Goal: Transaction & Acquisition: Purchase product/service

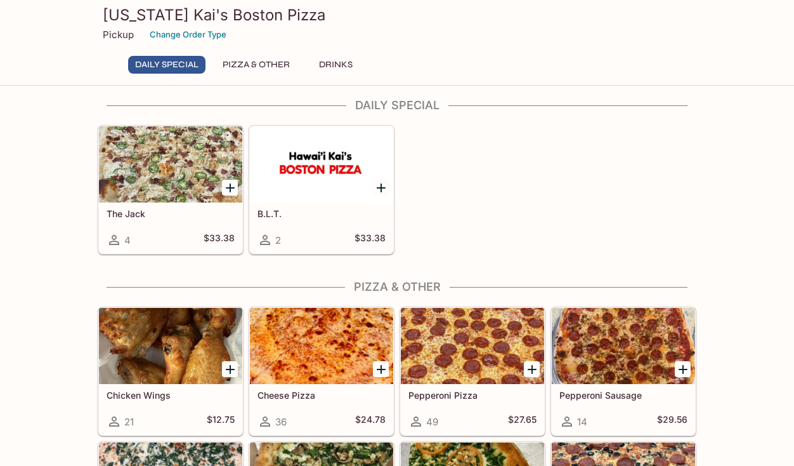
scroll to position [12, 0]
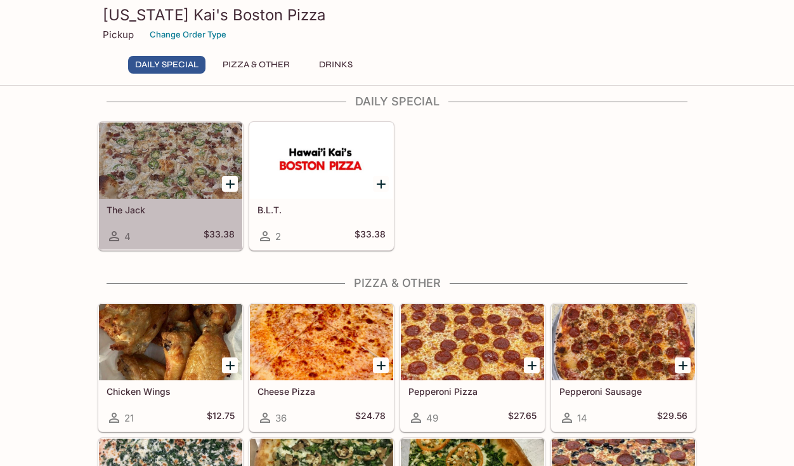
click at [143, 165] on div at bounding box center [170, 160] width 143 height 76
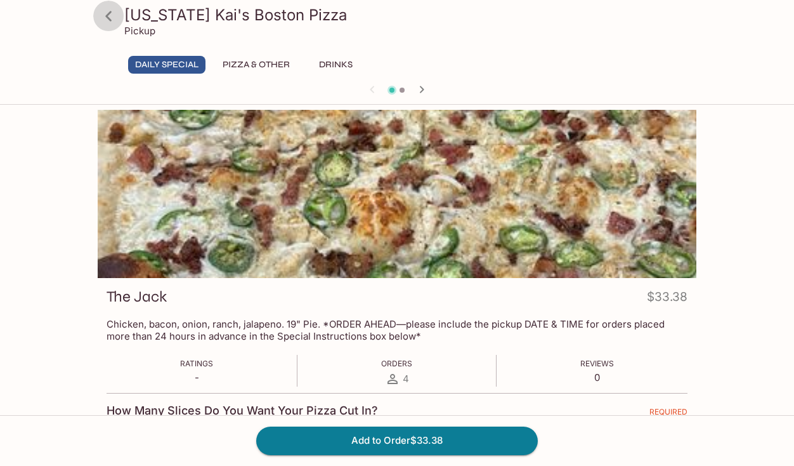
click at [112, 10] on icon at bounding box center [109, 16] width 22 height 22
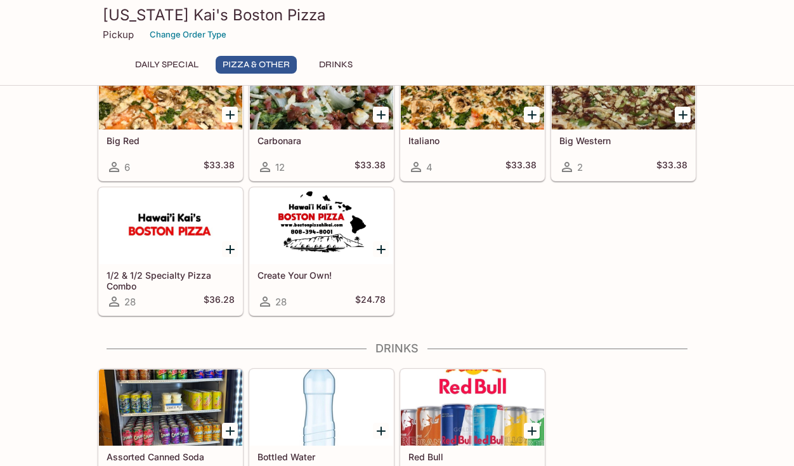
scroll to position [662, 0]
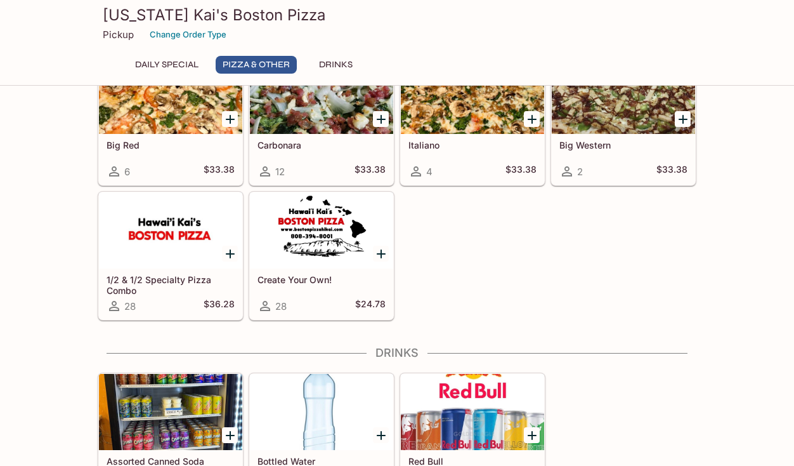
click at [296, 230] on div at bounding box center [321, 230] width 143 height 76
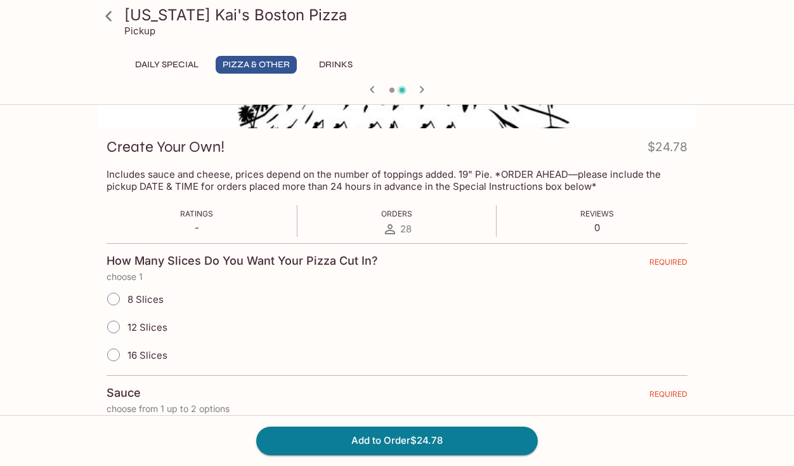
scroll to position [189, 0]
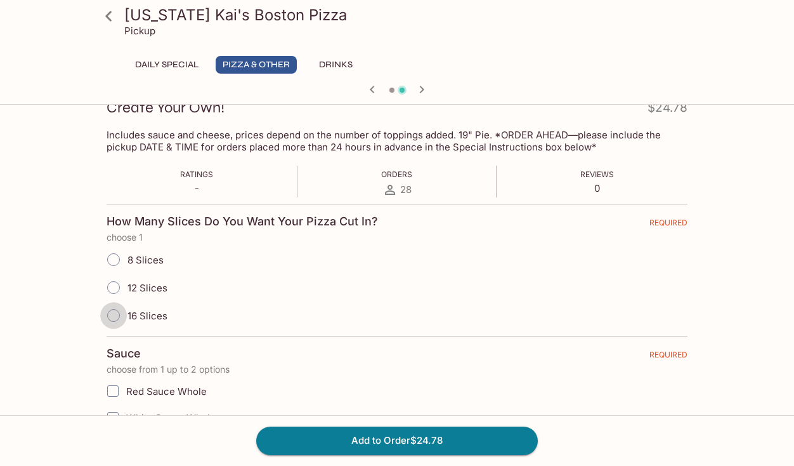
click at [111, 318] on input "16 Slices" at bounding box center [113, 315] width 27 height 27
radio input "true"
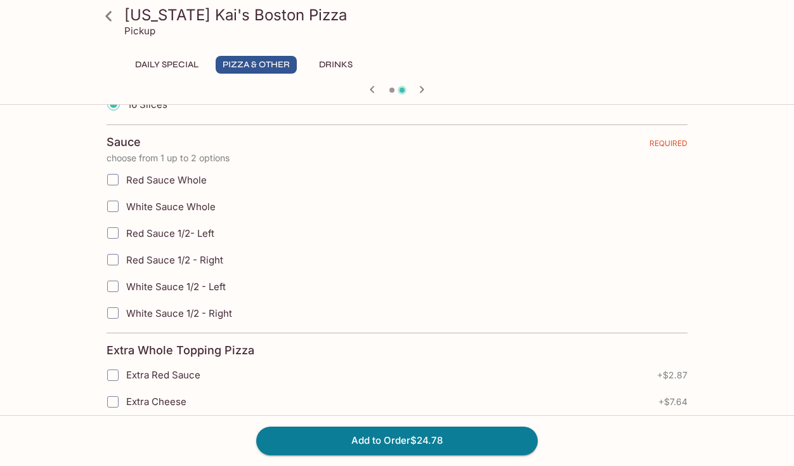
scroll to position [416, 0]
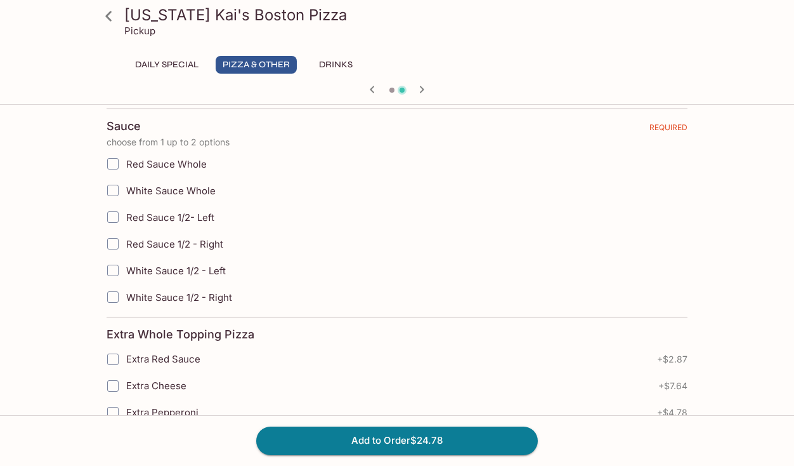
click at [116, 167] on input "Red Sauce Whole" at bounding box center [112, 163] width 25 height 25
checkbox input "true"
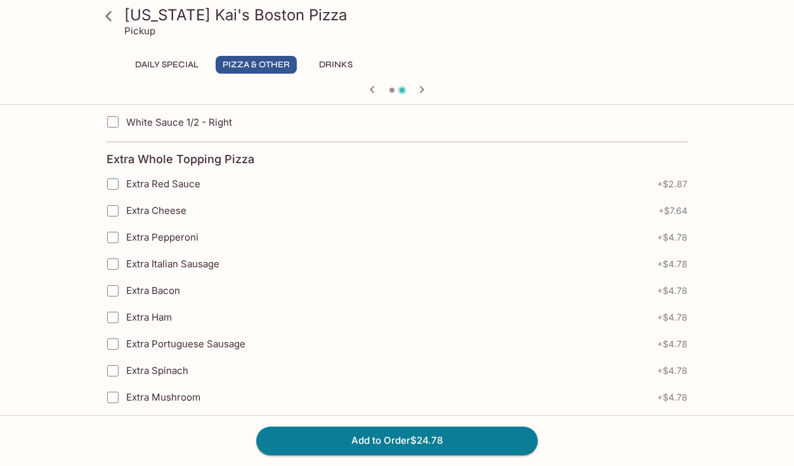
scroll to position [632, 0]
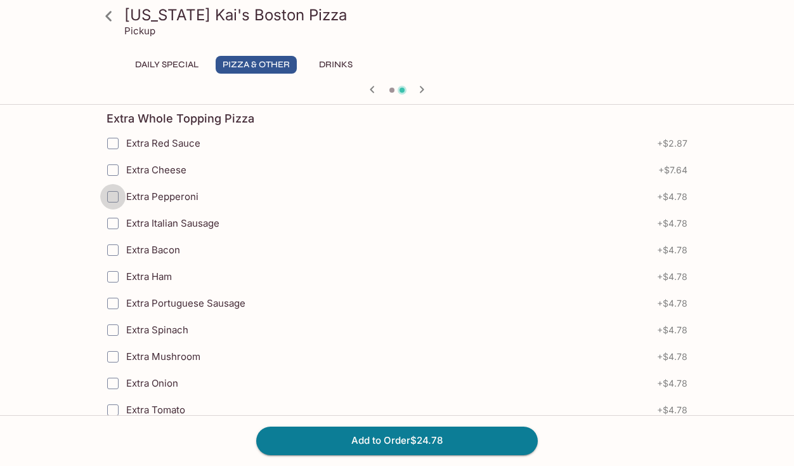
click at [112, 197] on input "Extra Pepperoni" at bounding box center [112, 196] width 25 height 25
checkbox input "true"
click at [110, 251] on input "Extra Bacon" at bounding box center [112, 249] width 25 height 25
checkbox input "false"
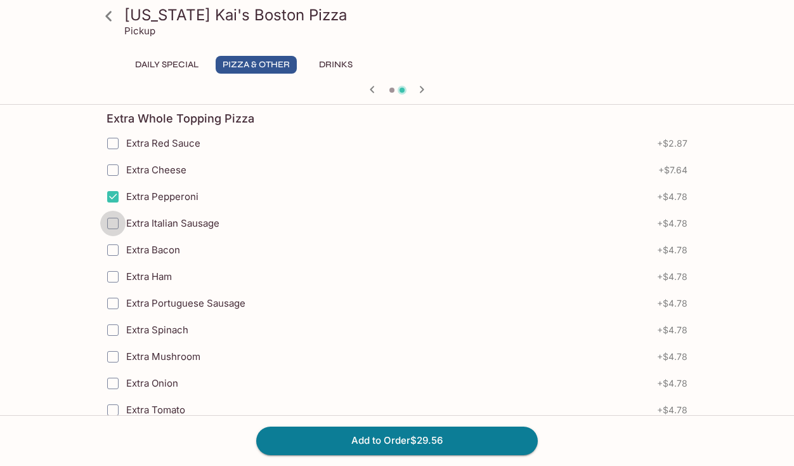
click at [117, 222] on input "Extra Italian Sausage" at bounding box center [112, 223] width 25 height 25
checkbox input "true"
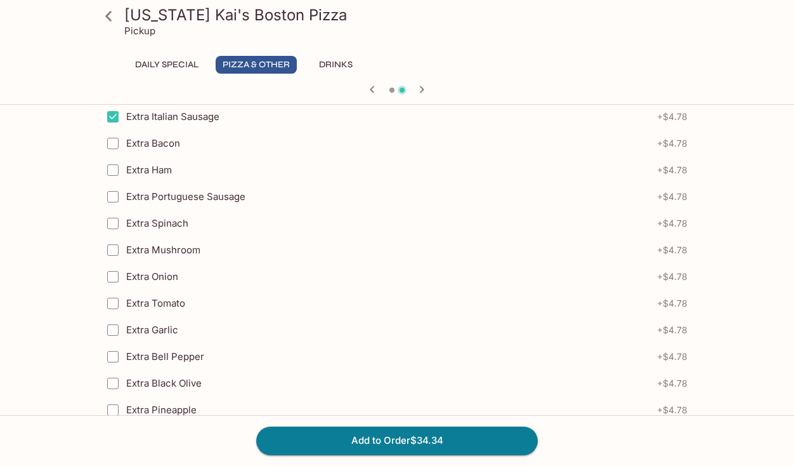
scroll to position [773, 0]
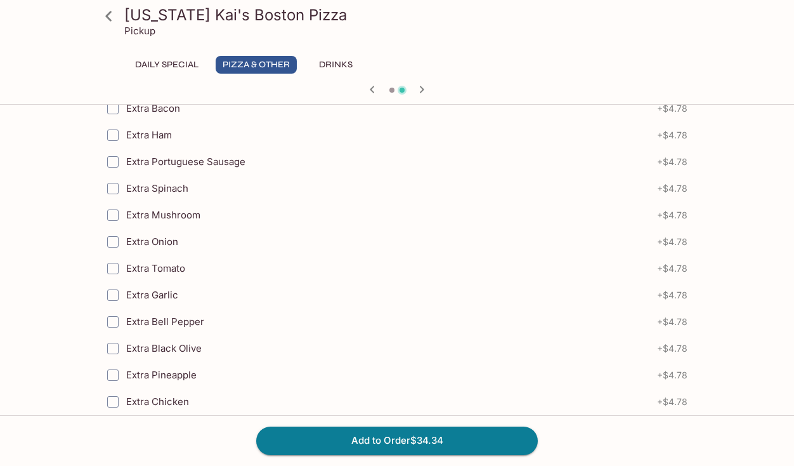
click at [115, 210] on input "Extra Mushroom" at bounding box center [112, 214] width 25 height 25
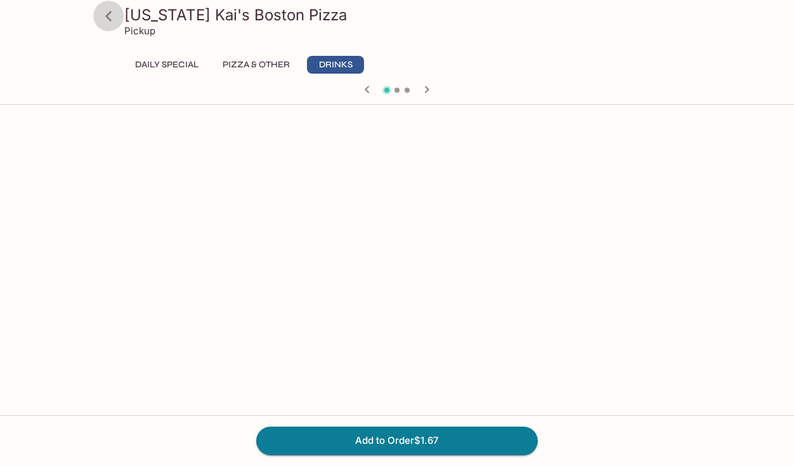
click at [112, 15] on icon at bounding box center [109, 16] width 22 height 22
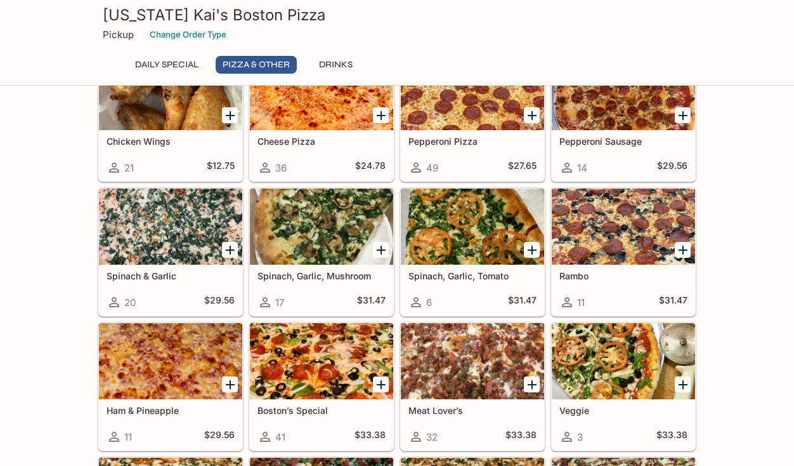
scroll to position [263, 0]
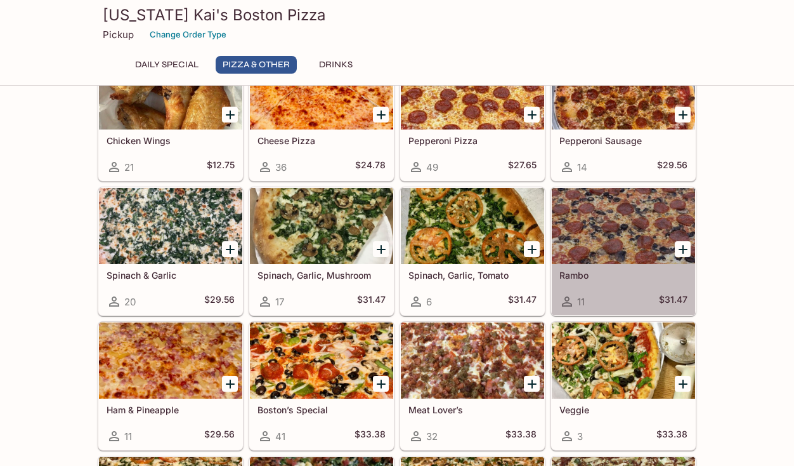
click at [628, 217] on div at bounding box center [623, 226] width 143 height 76
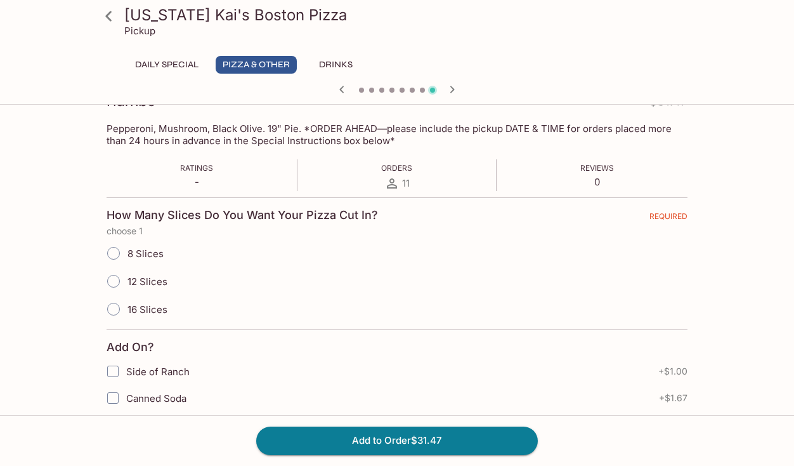
scroll to position [199, 0]
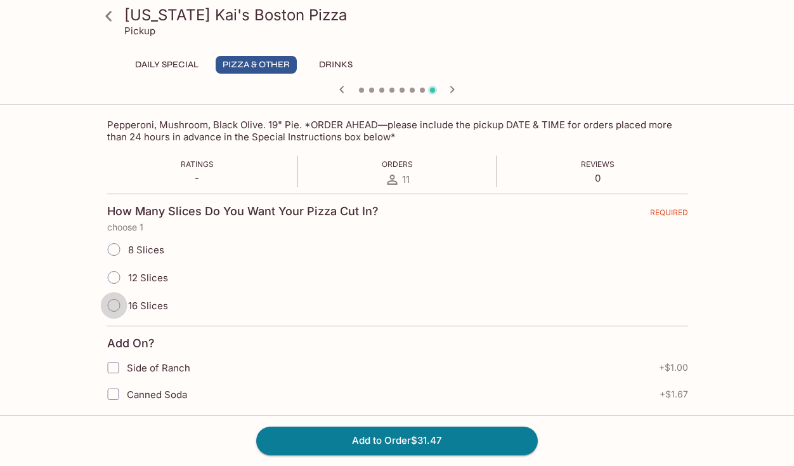
click at [116, 305] on input "16 Slices" at bounding box center [114, 305] width 27 height 27
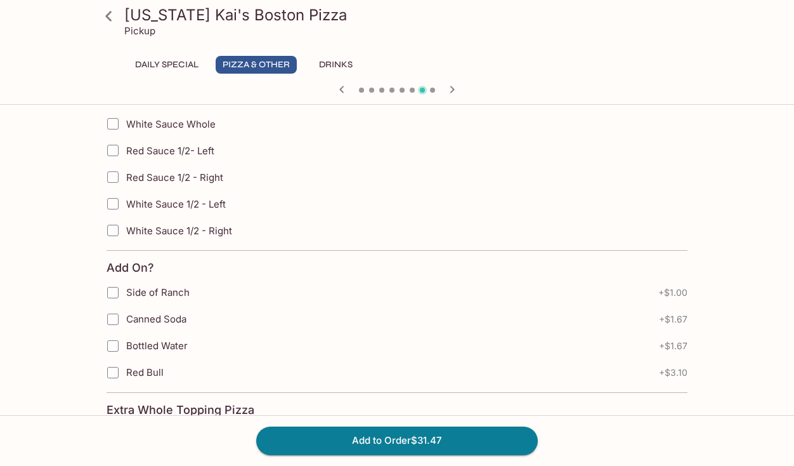
scroll to position [559, 0]
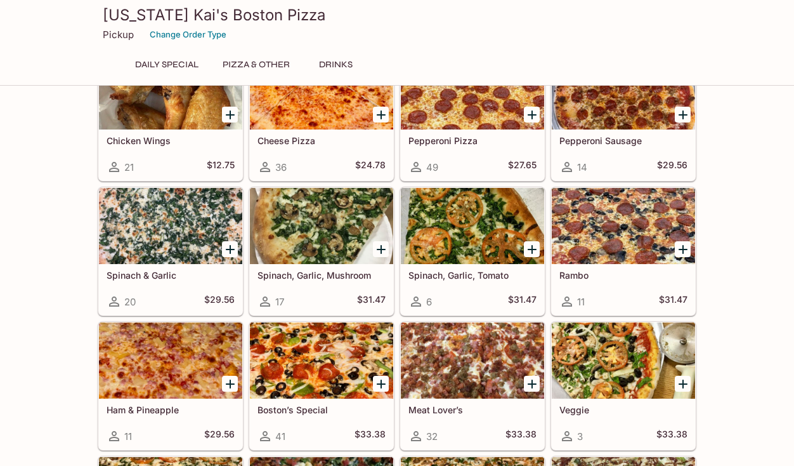
scroll to position [261, 0]
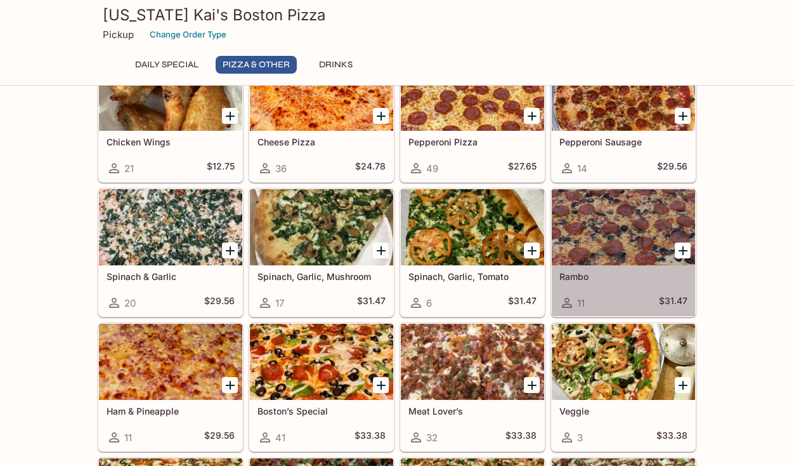
click at [594, 256] on div at bounding box center [623, 227] width 143 height 76
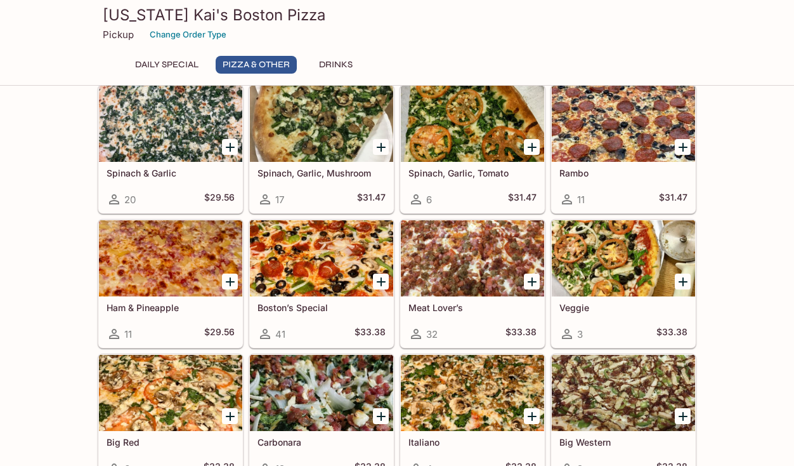
scroll to position [370, 0]
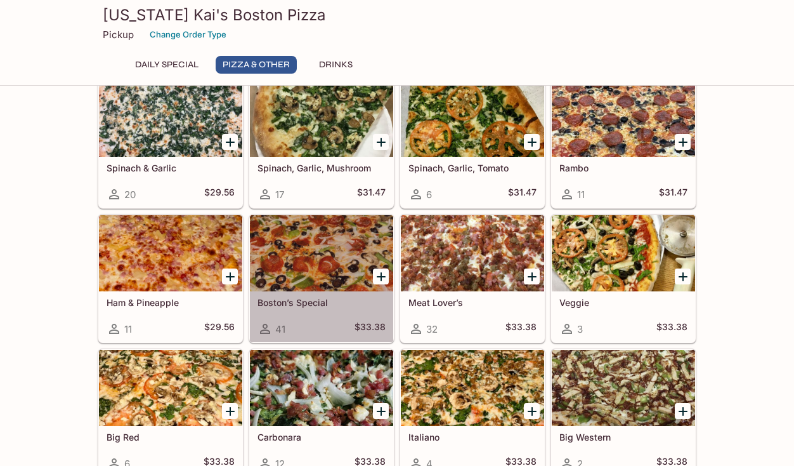
click at [320, 245] on div at bounding box center [321, 253] width 143 height 76
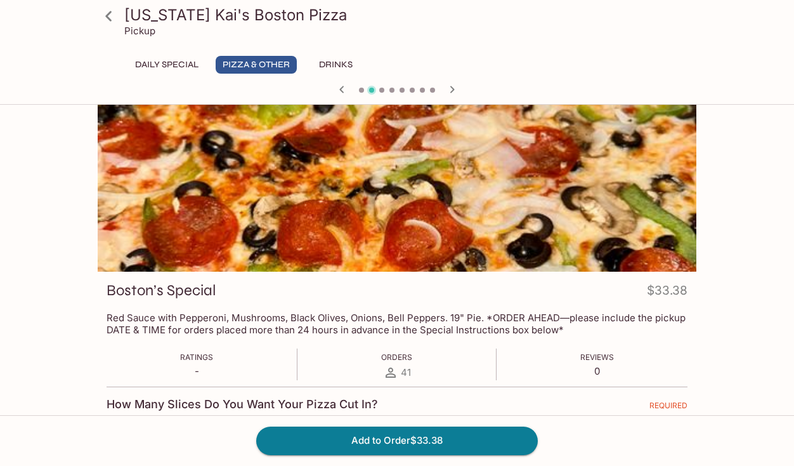
scroll to position [8, 0]
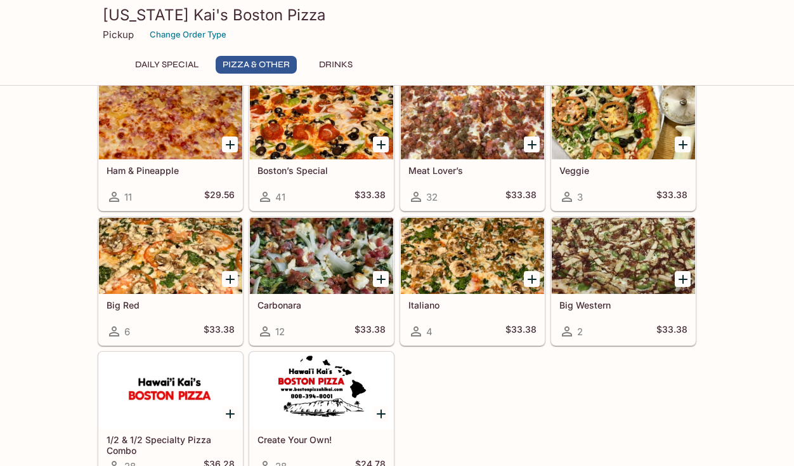
scroll to position [513, 0]
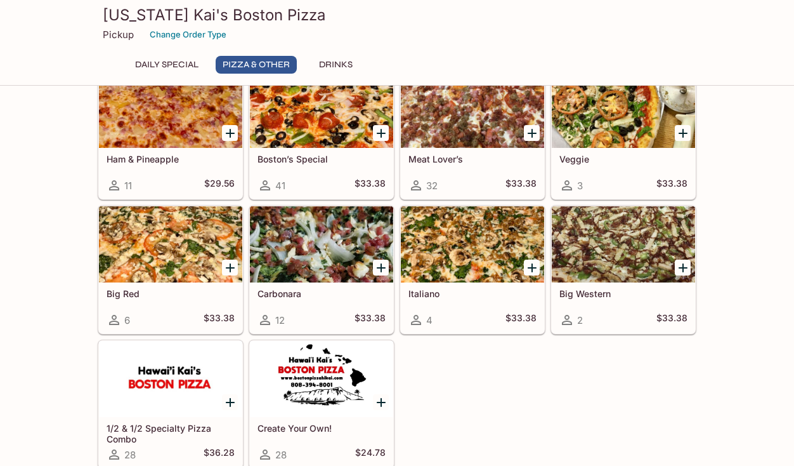
click at [500, 256] on div at bounding box center [472, 244] width 143 height 76
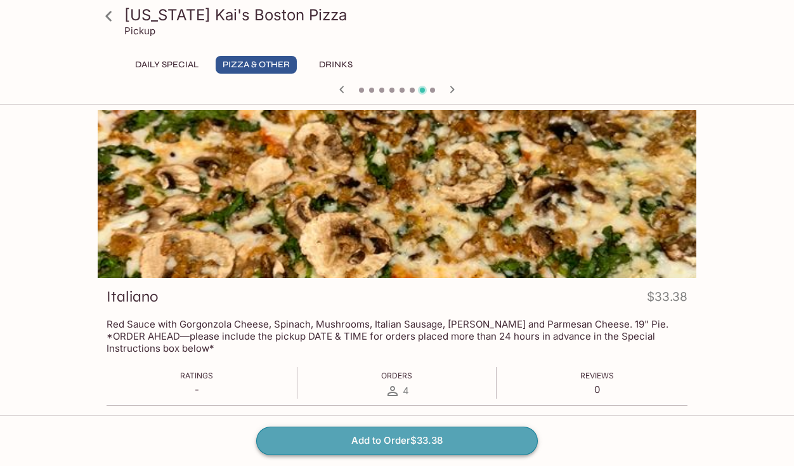
click at [324, 432] on button "Add to Order $33.38" at bounding box center [397, 440] width 282 height 28
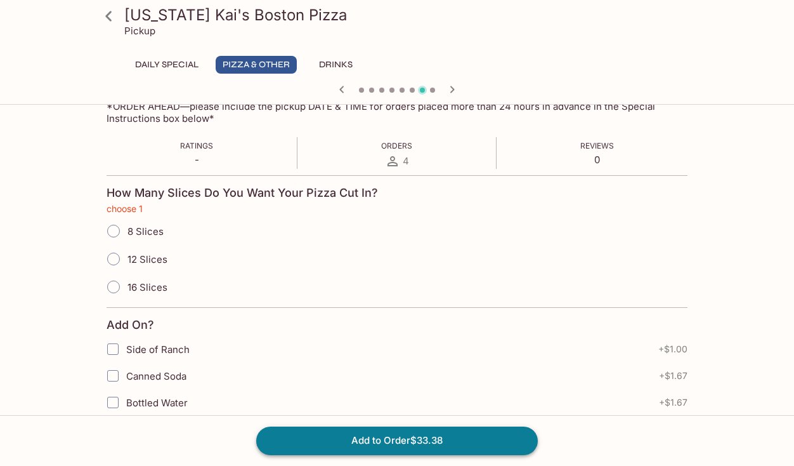
scroll to position [232, 0]
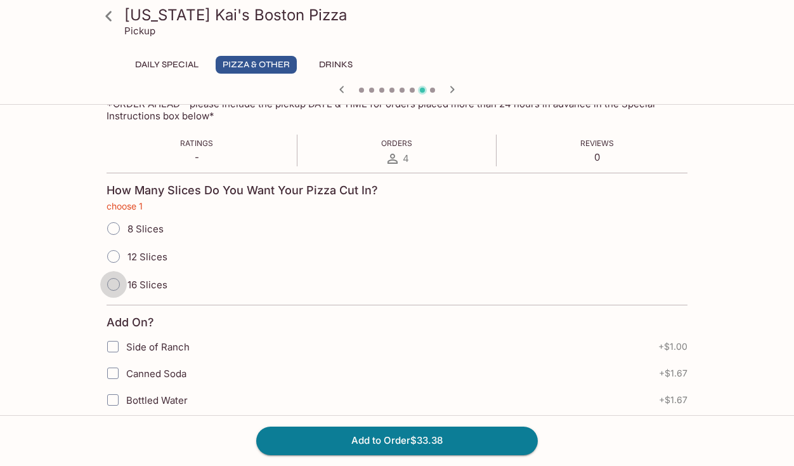
click at [114, 282] on input "16 Slices" at bounding box center [113, 284] width 27 height 27
radio input "true"
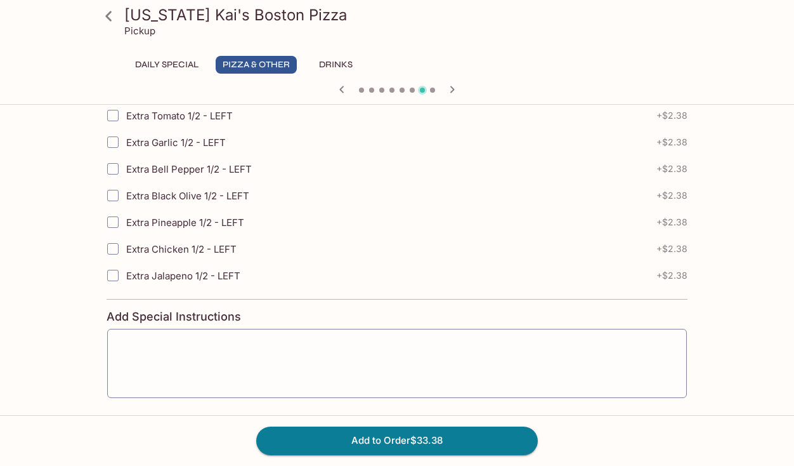
scroll to position [1898, 0]
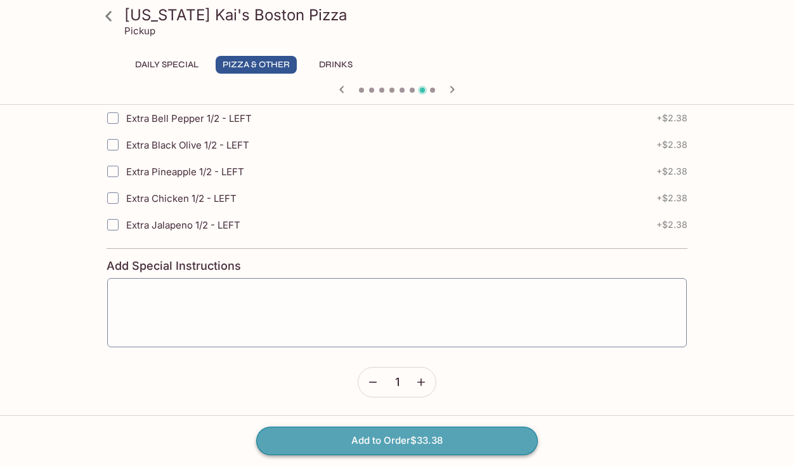
click at [298, 440] on button "Add to Order $33.38" at bounding box center [397, 440] width 282 height 28
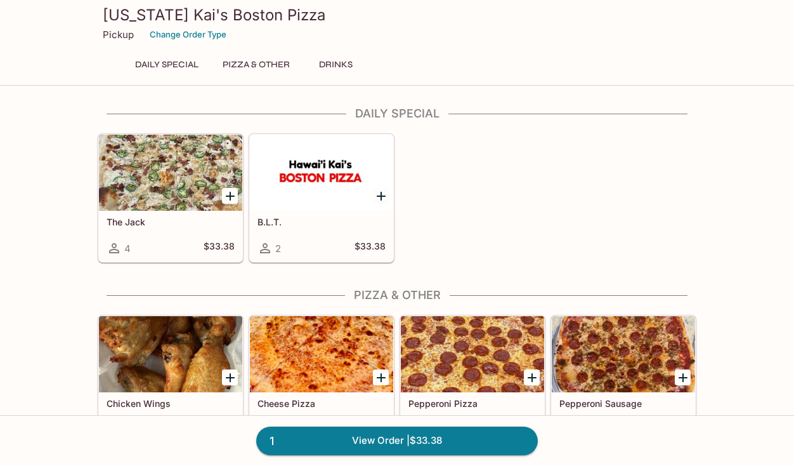
click at [181, 371] on div at bounding box center [170, 354] width 143 height 76
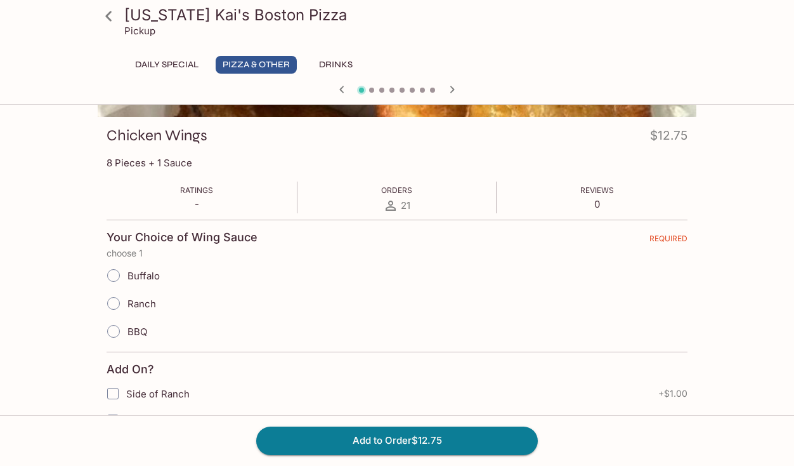
scroll to position [159, 0]
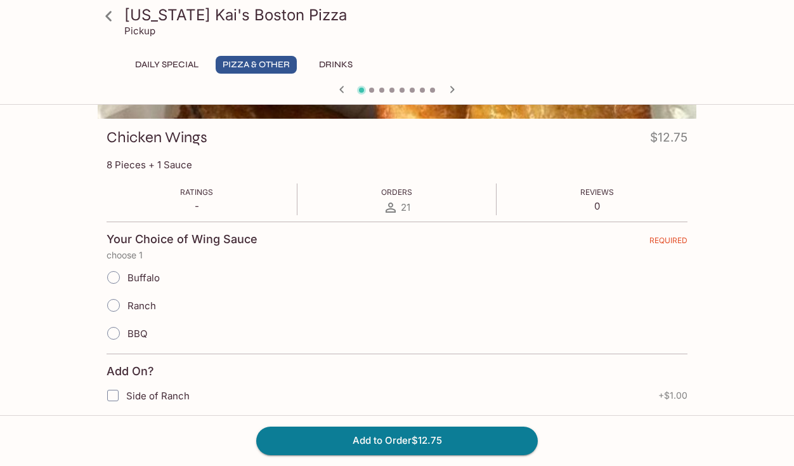
click at [114, 302] on input "Ranch" at bounding box center [113, 305] width 27 height 27
radio input "true"
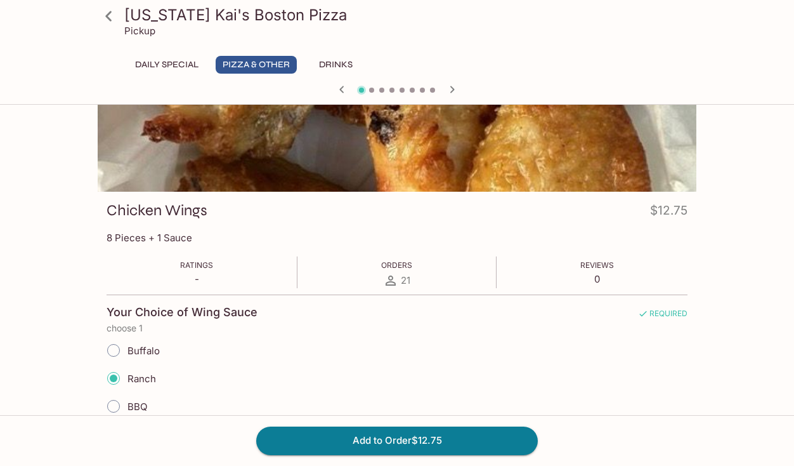
scroll to position [0, 0]
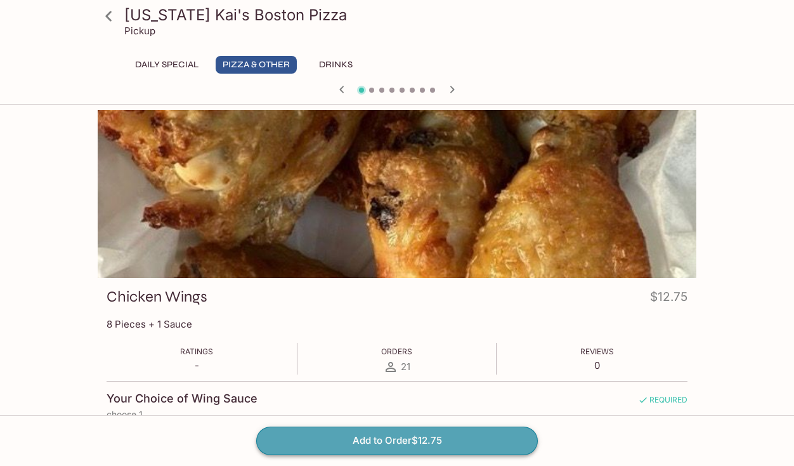
click at [303, 447] on button "Add to Order $12.75" at bounding box center [397, 440] width 282 height 28
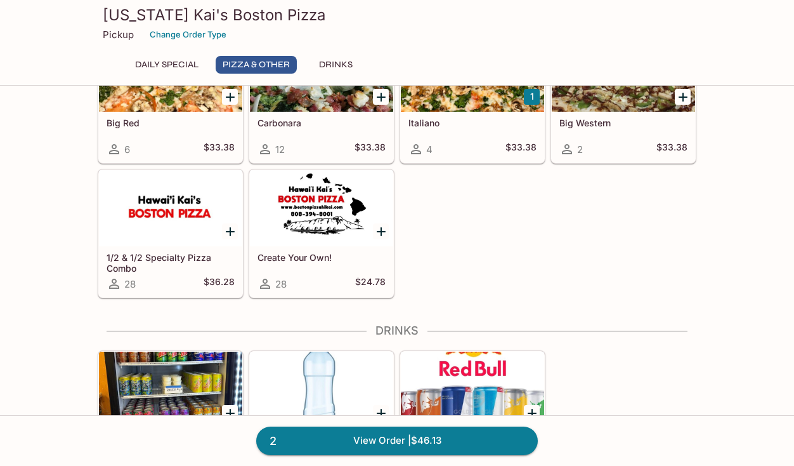
scroll to position [761, 0]
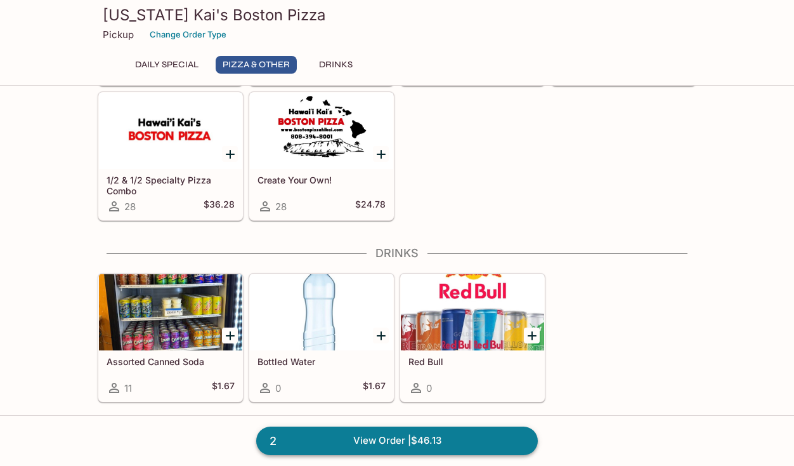
click at [474, 436] on link "2 View Order | $46.13" at bounding box center [397, 440] width 282 height 28
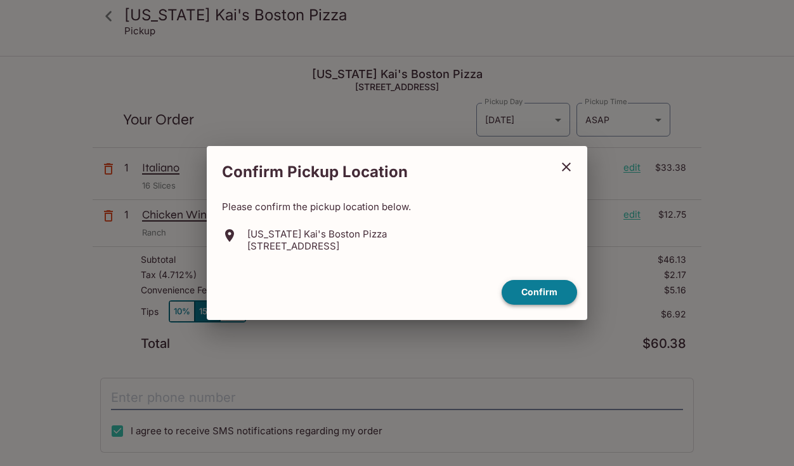
click at [537, 282] on button "Confirm" at bounding box center [539, 292] width 75 height 25
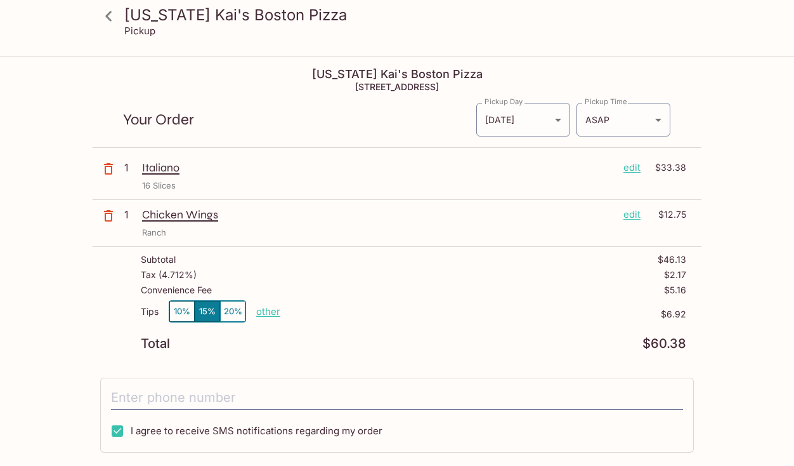
click at [270, 311] on p "other" at bounding box center [268, 311] width 24 height 12
type input "0.00"
click at [353, 318] on input "0.00" at bounding box center [342, 311] width 41 height 14
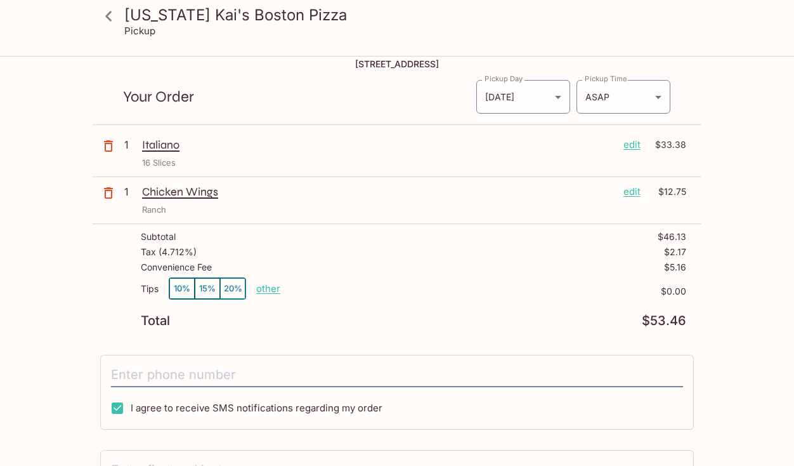
scroll to position [26, 0]
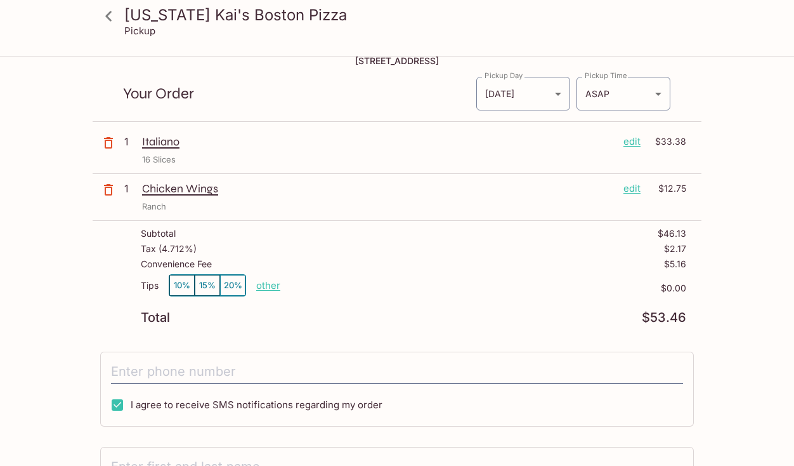
click at [200, 262] on p "Convenience Fee" at bounding box center [176, 264] width 71 height 10
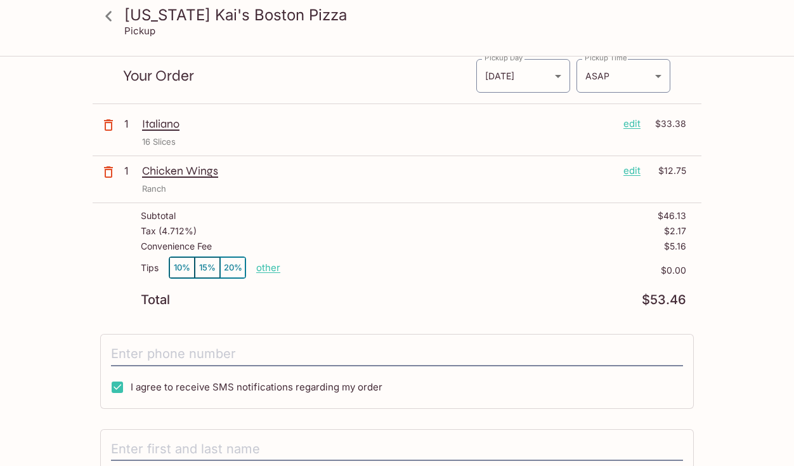
scroll to position [0, 0]
